Goal: Transaction & Acquisition: Purchase product/service

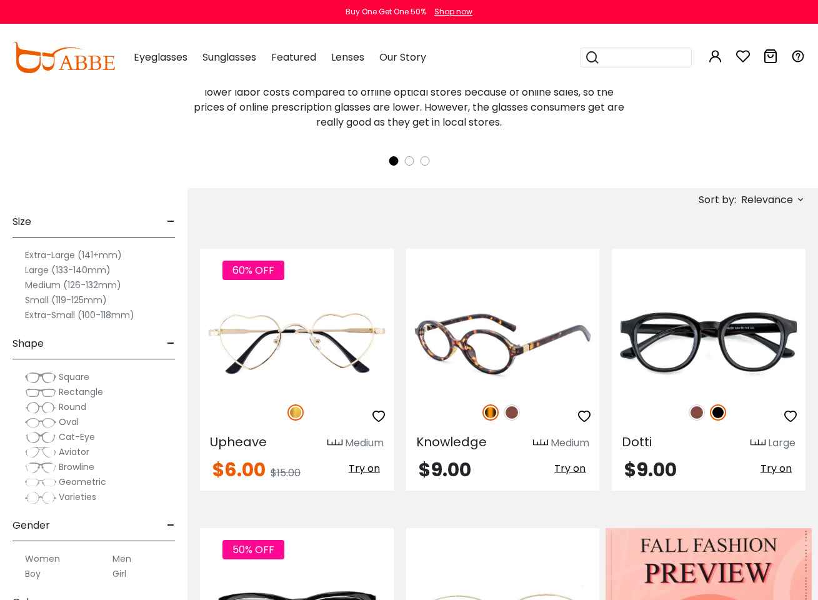
scroll to position [306, 0]
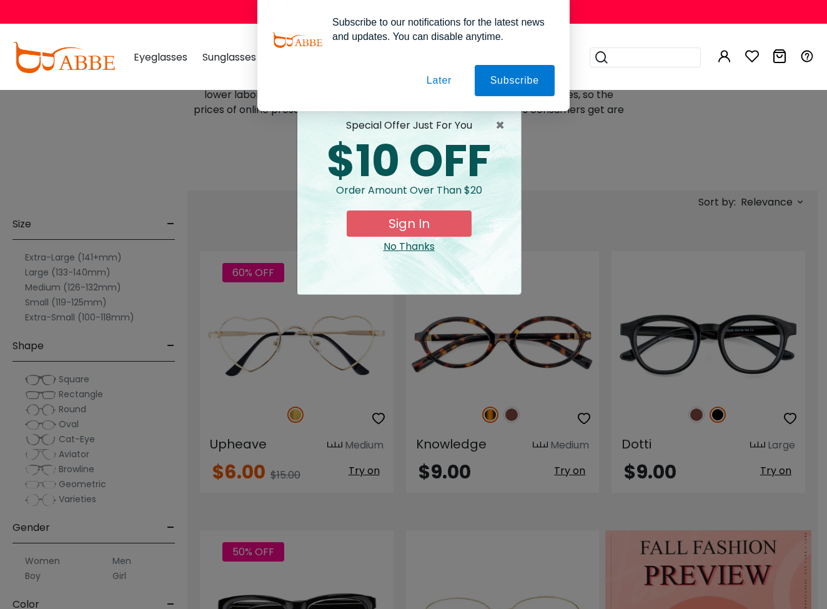
click at [565, 217] on div "× special offer just for you $10 OFF Order amount over than $20 Sign In No Than…" at bounding box center [413, 304] width 827 height 609
click at [499, 122] on span "×" at bounding box center [503, 125] width 16 height 15
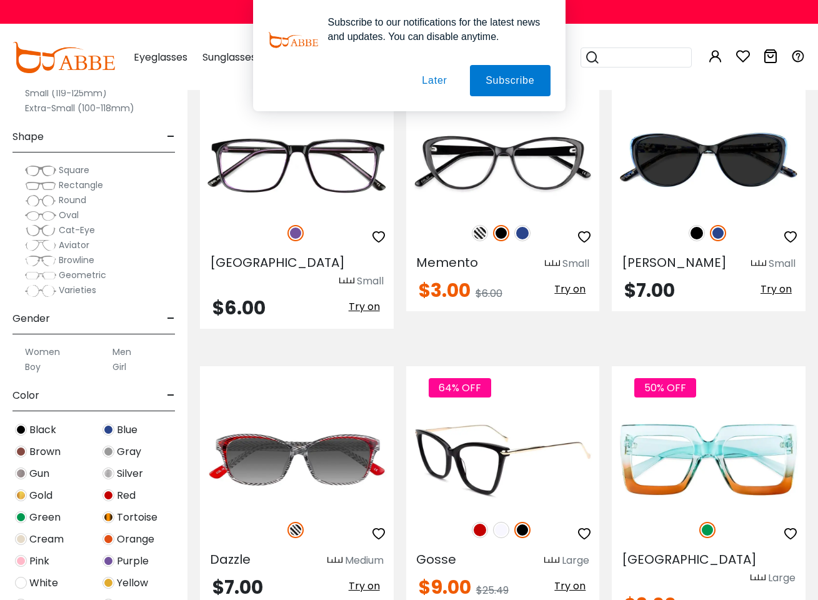
scroll to position [3060, 0]
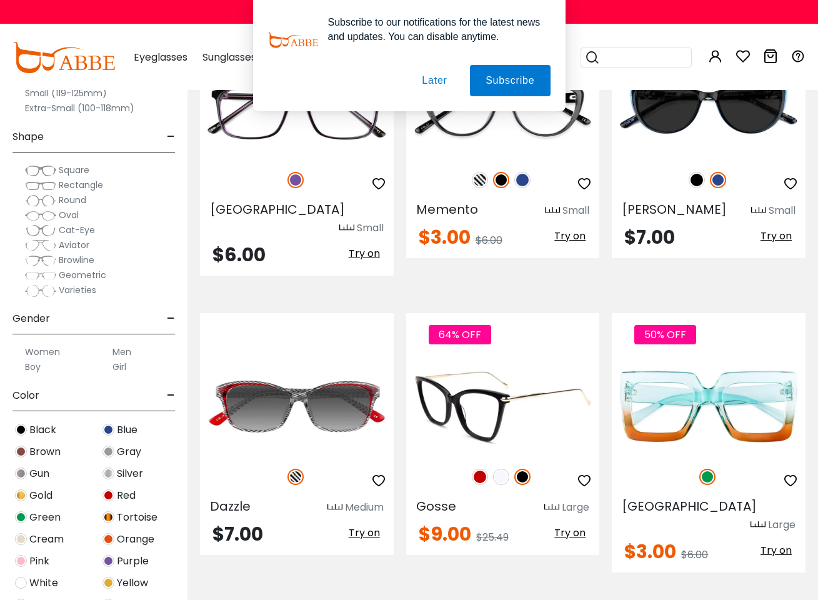
click at [476, 469] on img at bounding box center [480, 477] width 16 height 16
click at [498, 469] on img at bounding box center [501, 477] width 16 height 16
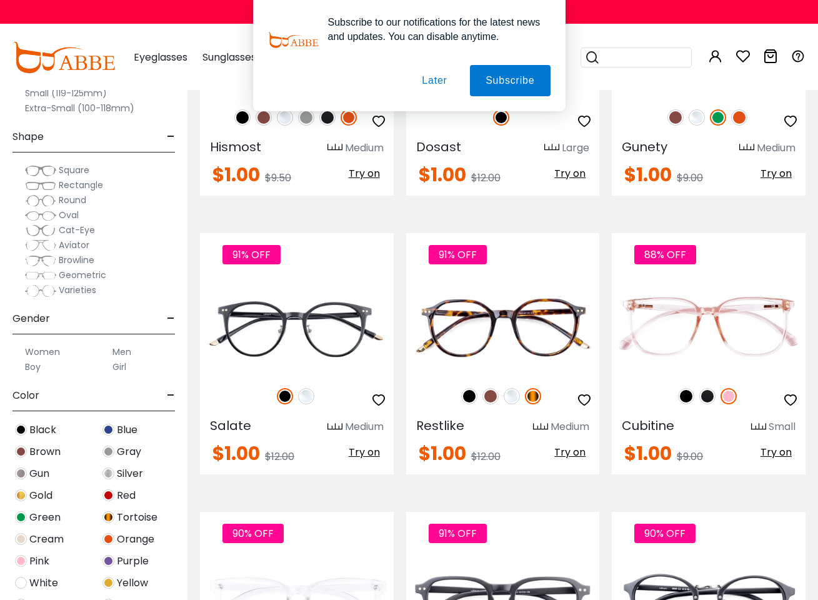
scroll to position [5488, 0]
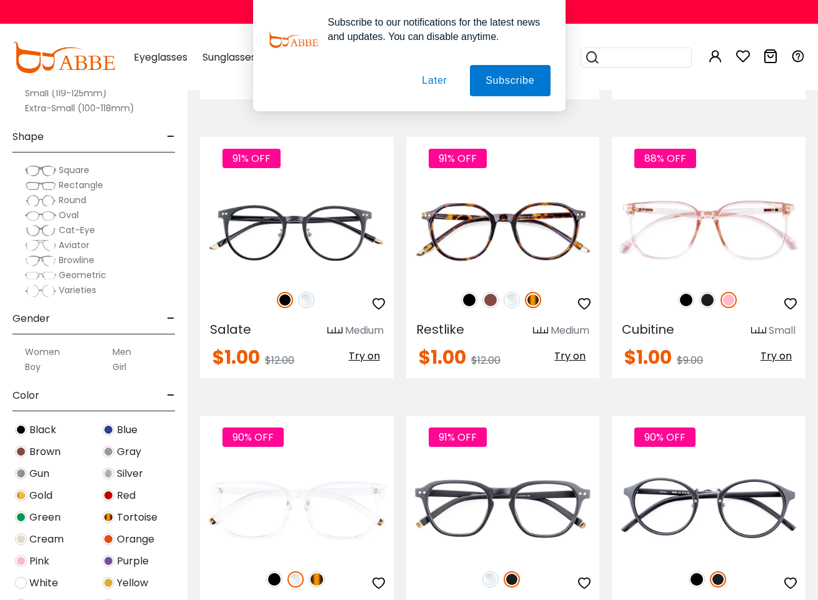
click at [75, 230] on span "Cat-Eye" at bounding box center [77, 230] width 36 height 12
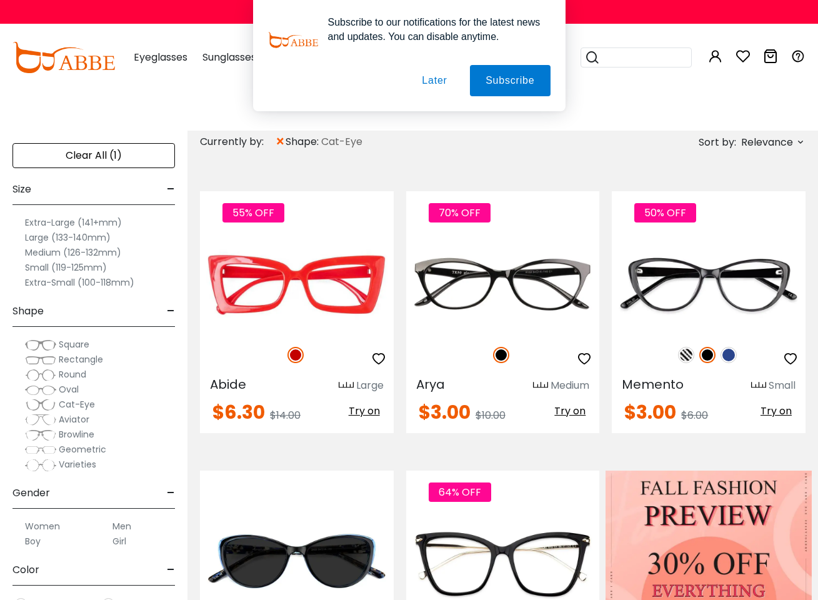
scroll to position [245, 0]
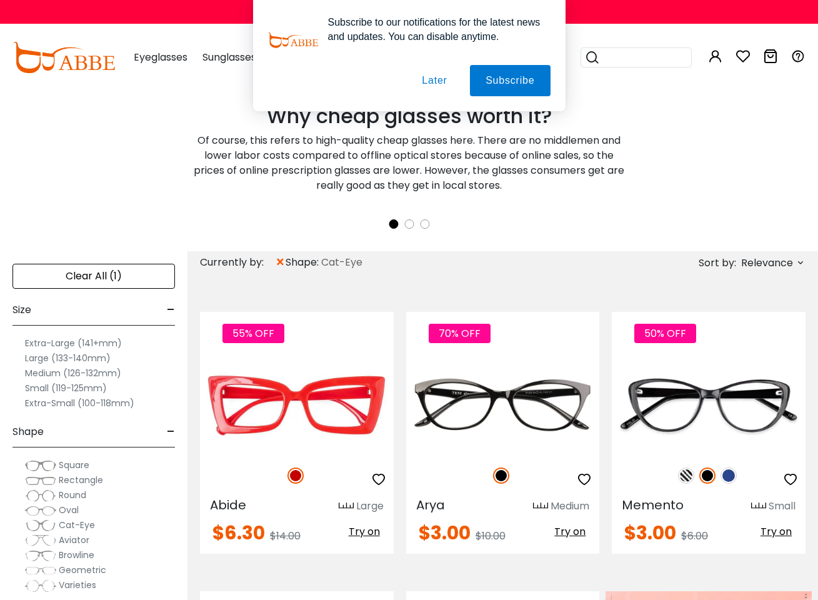
click at [64, 388] on label "Small (119-125mm)" at bounding box center [66, 388] width 82 height 15
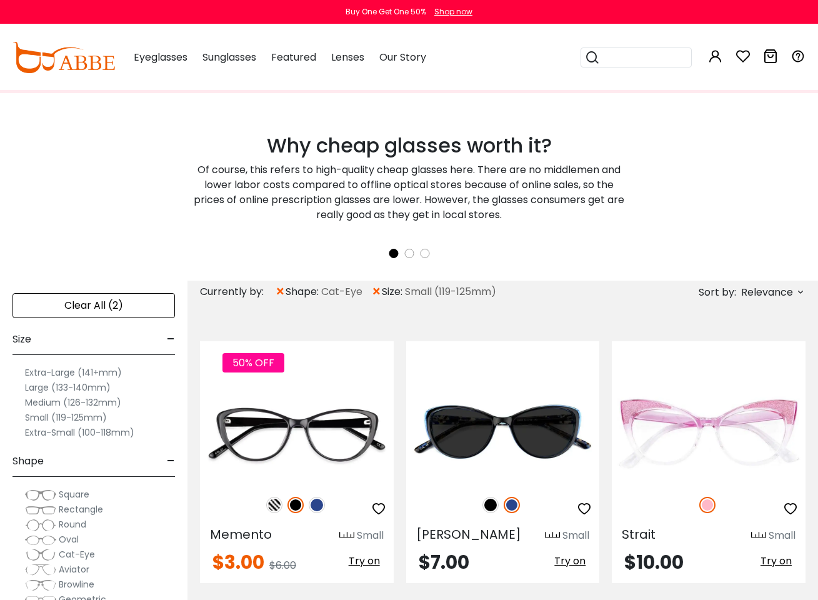
scroll to position [319, 0]
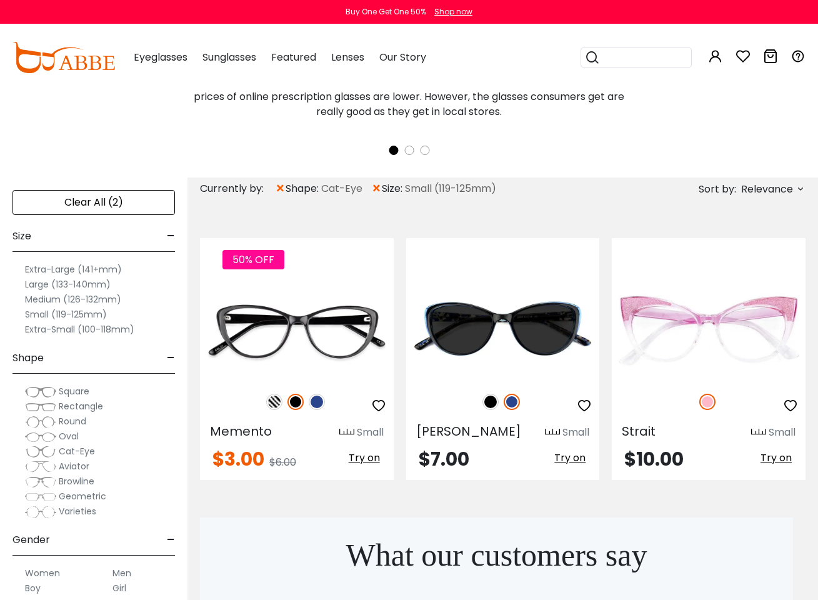
click at [77, 301] on label "Medium (126-132mm)" at bounding box center [73, 299] width 96 height 15
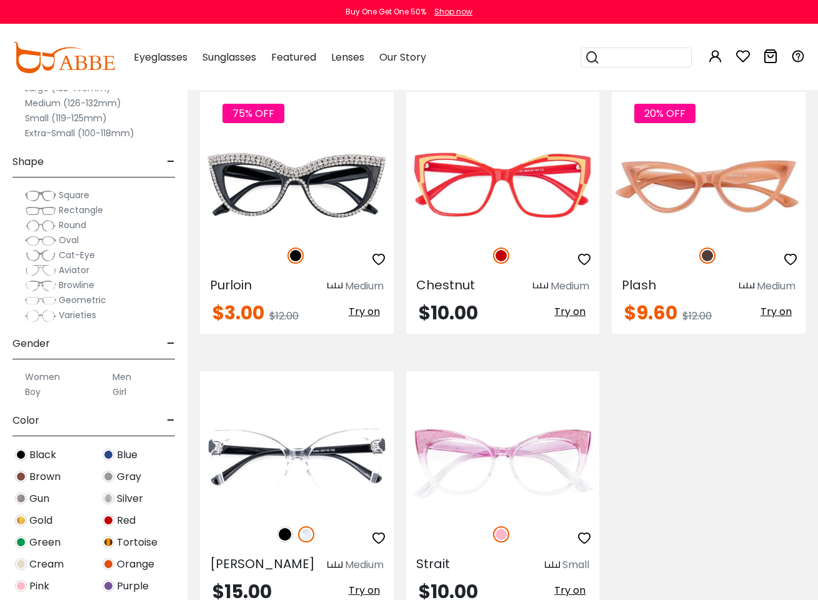
scroll to position [368, 0]
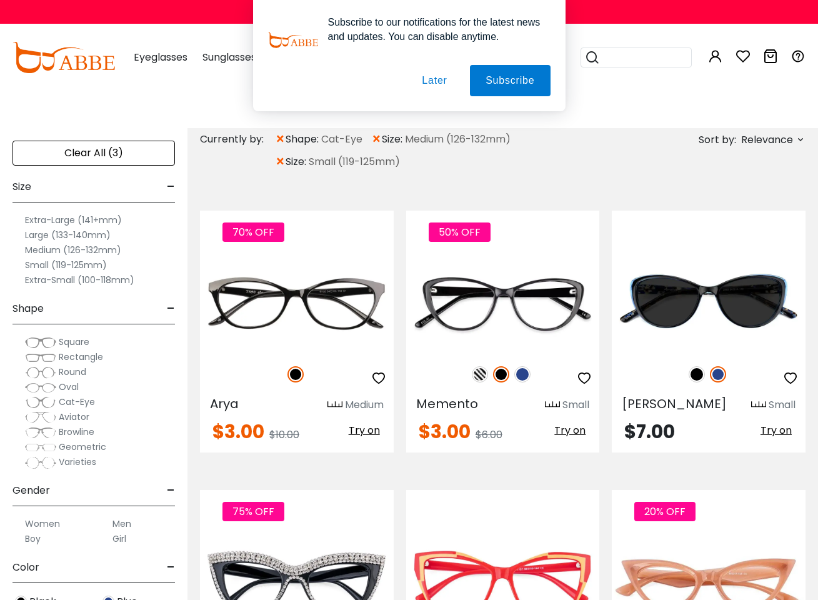
click at [65, 432] on span "Browline" at bounding box center [77, 432] width 36 height 12
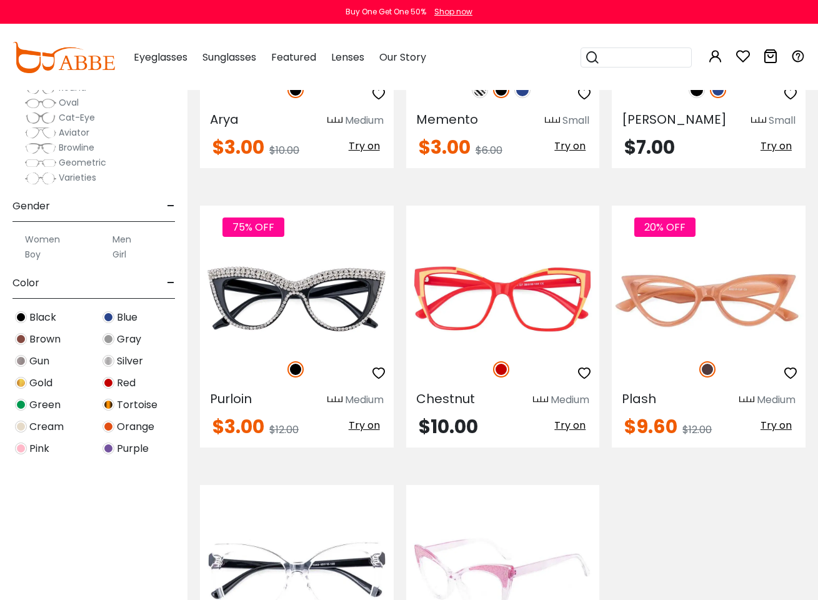
scroll to position [396, 0]
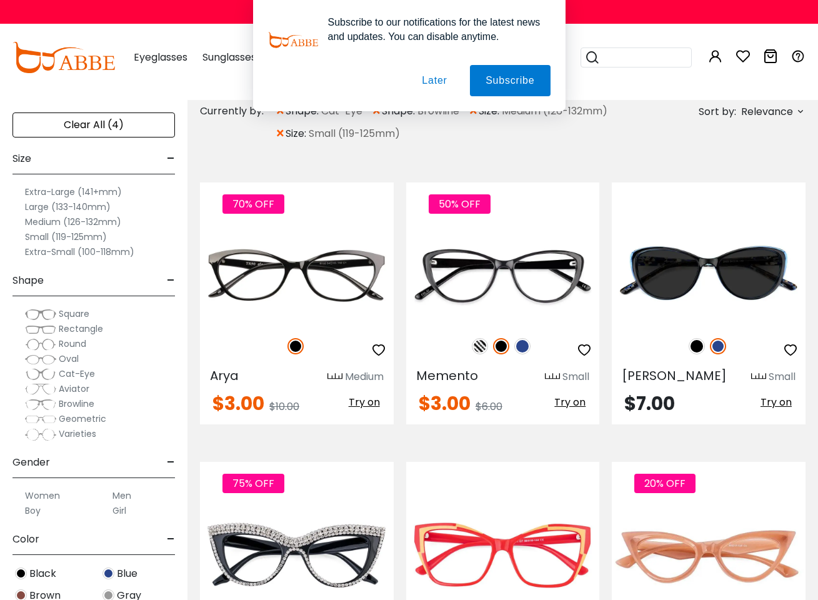
click at [70, 330] on span "Rectangle" at bounding box center [81, 328] width 44 height 12
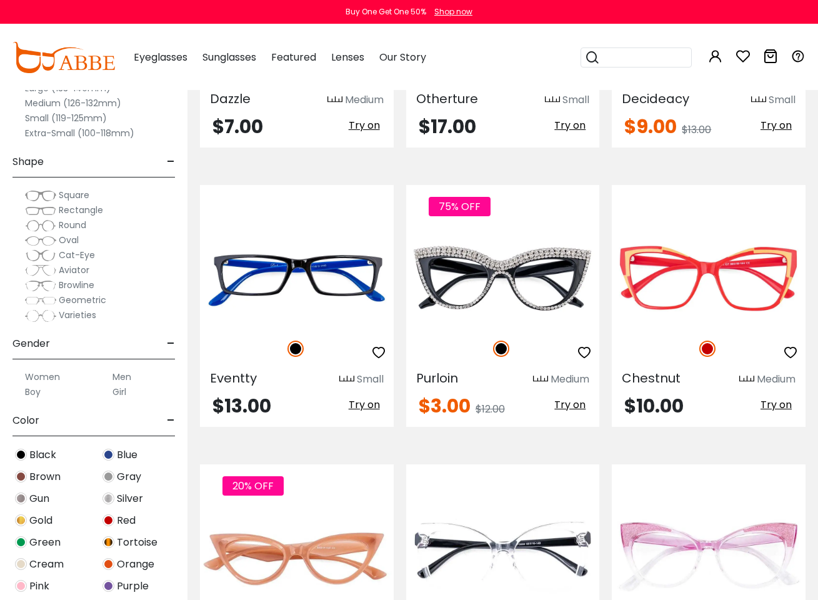
scroll to position [1959, 0]
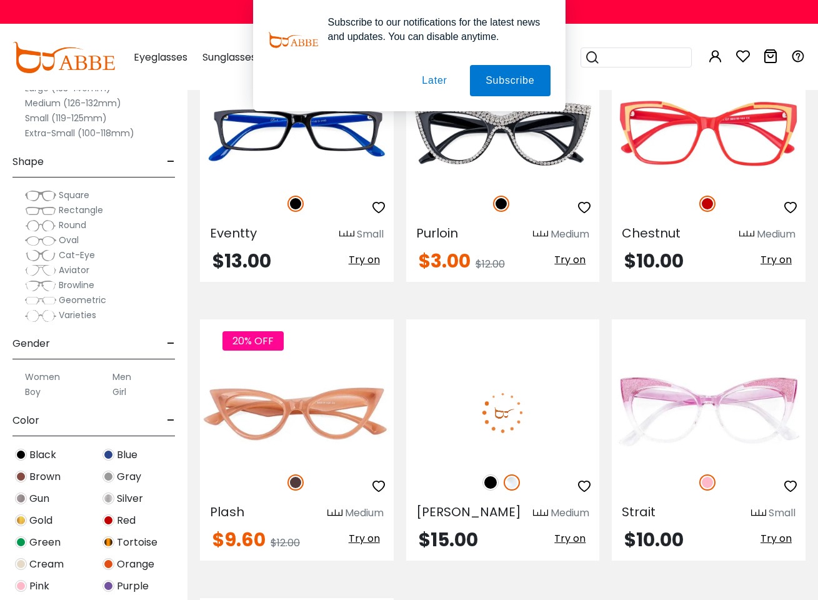
click at [489, 474] on img at bounding box center [490, 482] width 16 height 16
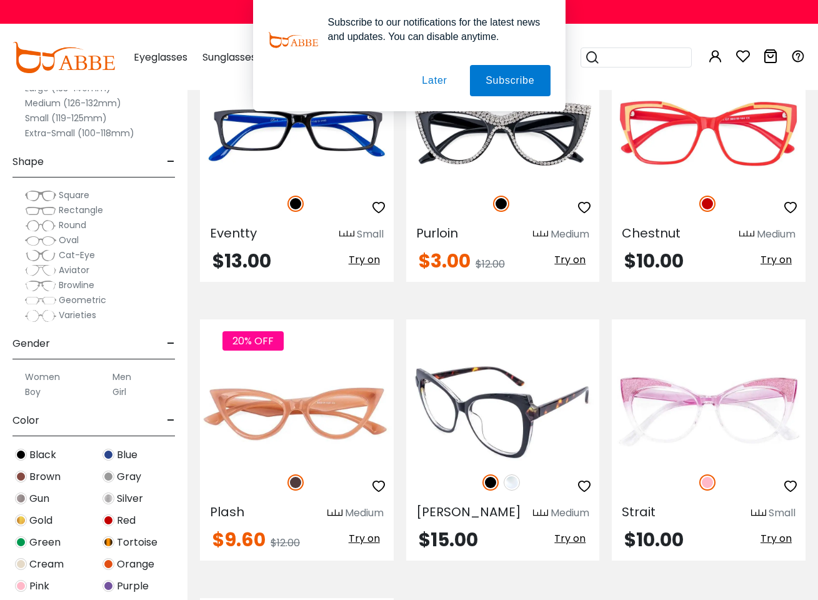
click at [490, 474] on img at bounding box center [490, 482] width 16 height 16
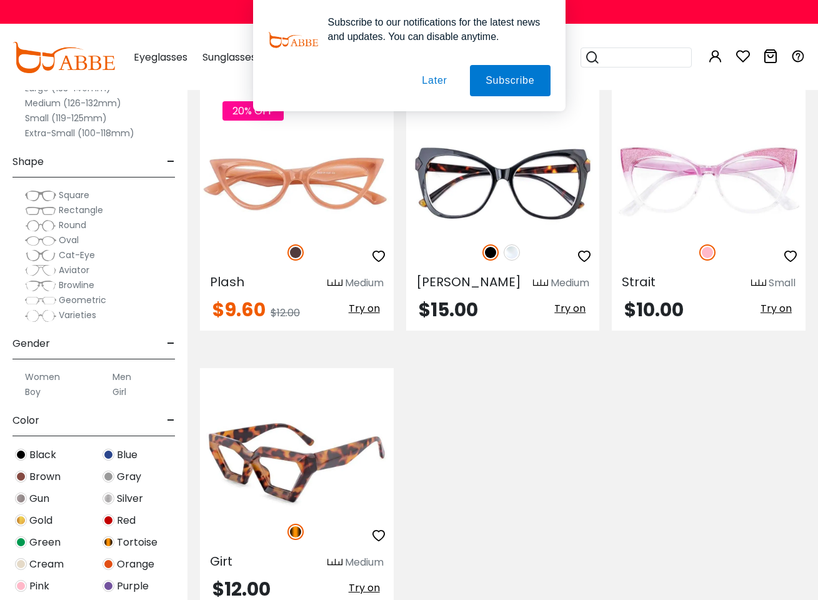
click at [305, 446] on img at bounding box center [297, 461] width 194 height 97
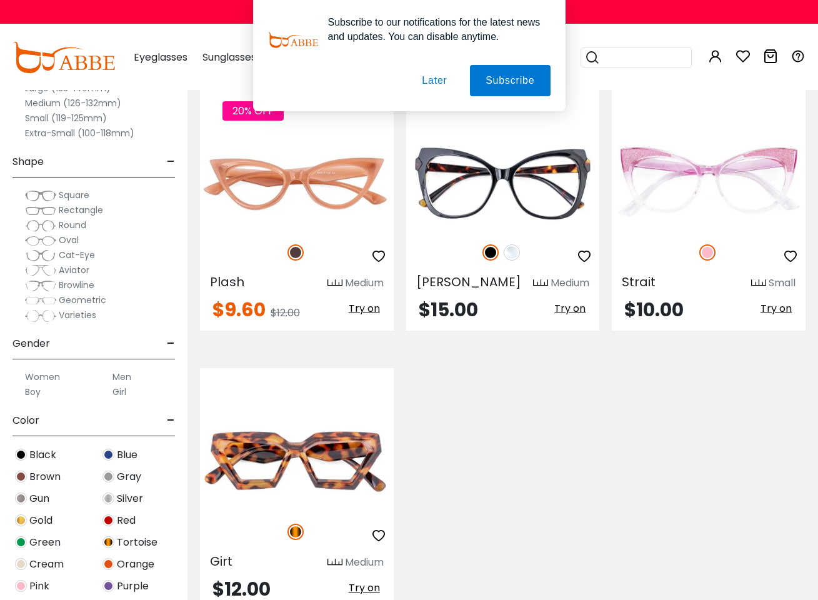
click at [427, 76] on button "Later" at bounding box center [434, 80] width 56 height 31
